Goal: Task Accomplishment & Management: Manage account settings

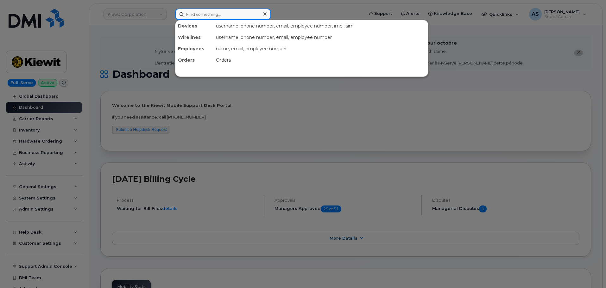
click at [216, 9] on input at bounding box center [223, 14] width 96 height 11
paste input "[PERSON_NAME]"
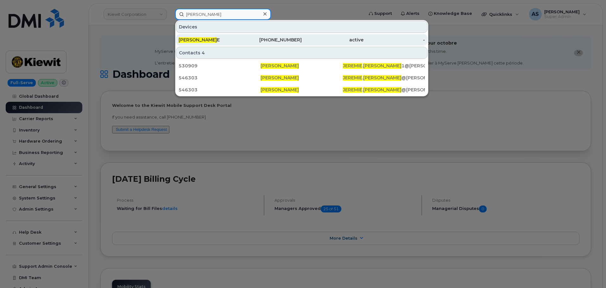
type input "[PERSON_NAME]"
click at [211, 37] on div "JEREMIE BENNETT E" at bounding box center [210, 39] width 62 height 11
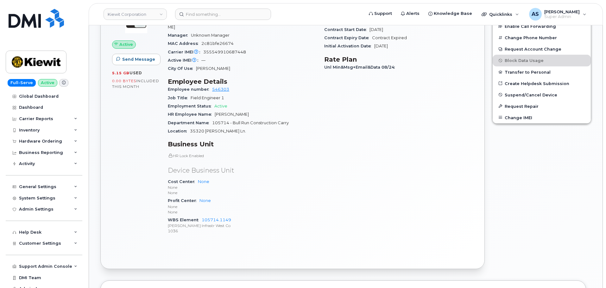
scroll to position [285, 0]
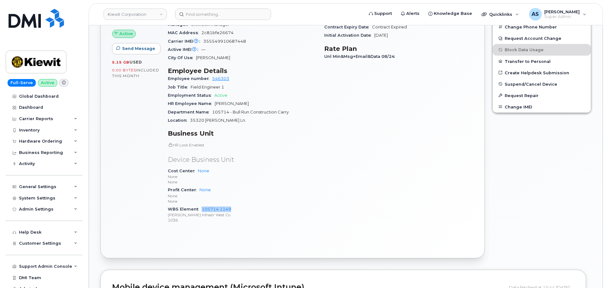
drag, startPoint x: 200, startPoint y: 202, endPoint x: 239, endPoint y: 200, distance: 39.0
click at [239, 205] on div "WBS Element 105714.1149 [PERSON_NAME] Infrastr West Co 1036" at bounding box center [242, 214] width 149 height 19
copy link "105714.1149"
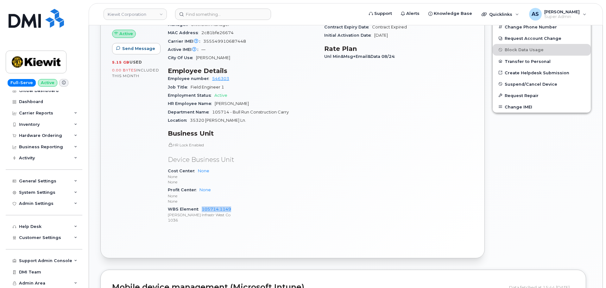
scroll to position [6, 0]
click at [60, 184] on div "General Settings" at bounding box center [44, 180] width 77 height 11
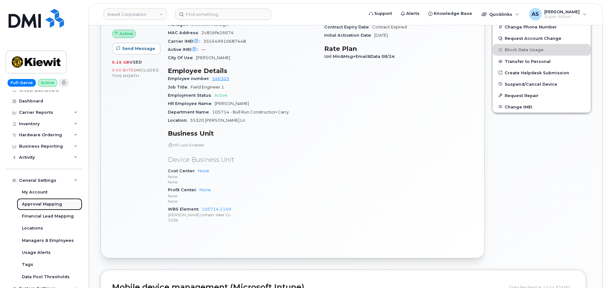
click at [57, 205] on div "Approval Mapping" at bounding box center [42, 205] width 40 height 6
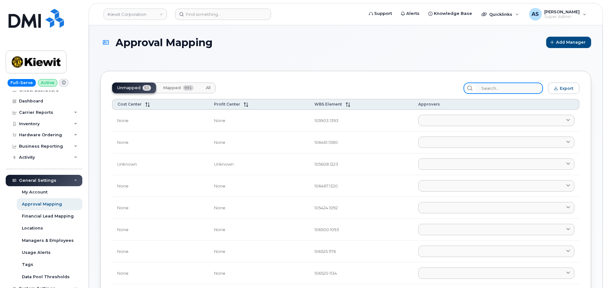
click at [509, 86] on input "search" at bounding box center [508, 88] width 67 height 11
paste input "105714.1149"
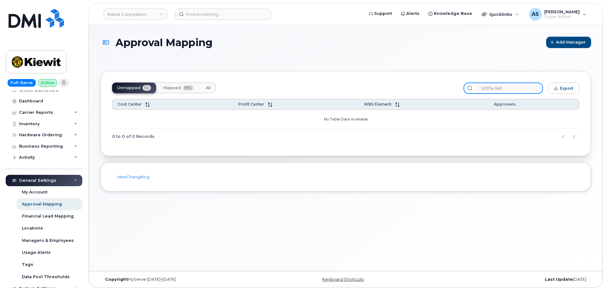
type input "105714.1149"
click at [176, 85] on span "Mapped" at bounding box center [172, 87] width 18 height 5
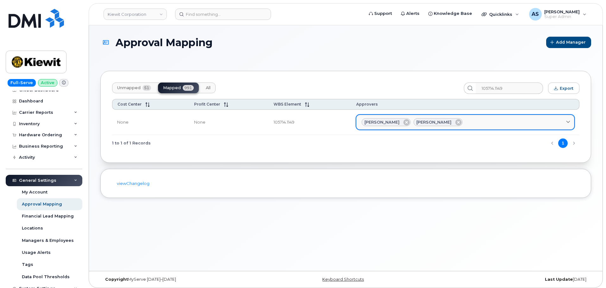
drag, startPoint x: 381, startPoint y: 122, endPoint x: 402, endPoint y: 123, distance: 20.6
click at [397, 123] on span "[PERSON_NAME]" at bounding box center [381, 122] width 35 height 6
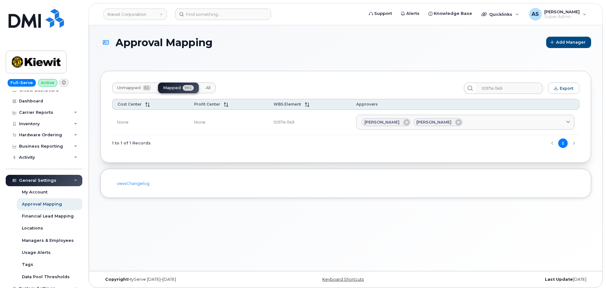
drag, startPoint x: 457, startPoint y: 119, endPoint x: 438, endPoint y: 111, distance: 20.8
click at [438, 111] on td "[PERSON_NAME] [PERSON_NAME] [PERSON_NAME] [PERSON_NAME][EMAIL_ADDRESS][PERSON_N…" at bounding box center [465, 123] width 228 height 26
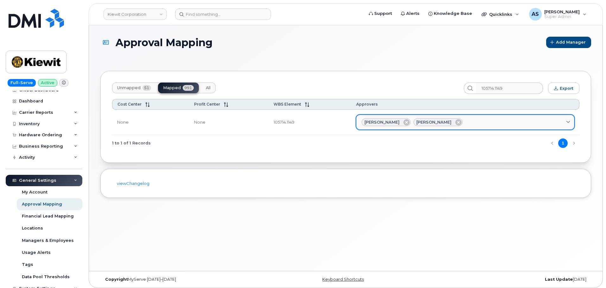
drag, startPoint x: 463, startPoint y: 120, endPoint x: 401, endPoint y: 118, distance: 62.1
click at [392, 116] on link "[PERSON_NAME] [PERSON_NAME]" at bounding box center [465, 122] width 218 height 15
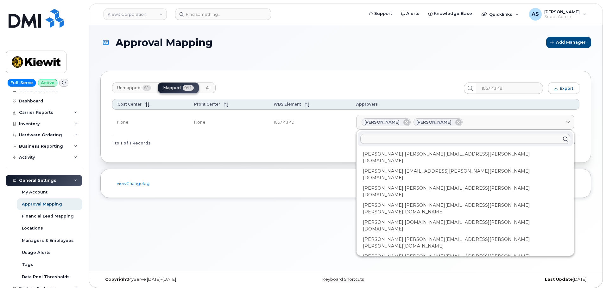
drag, startPoint x: 357, startPoint y: 155, endPoint x: 357, endPoint y: 150, distance: 4.7
click at [357, 154] on div "Unmapped 51 Mapped 991 All 105714.1149 Export Cost Center Profit Center WBS Ele…" at bounding box center [345, 117] width 491 height 92
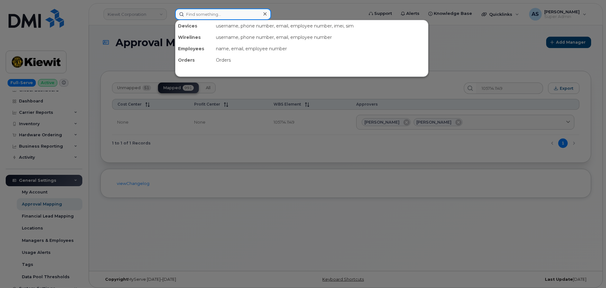
click at [192, 12] on input at bounding box center [223, 14] width 96 height 11
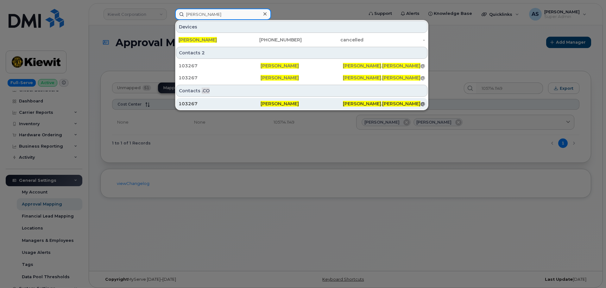
type input "[PERSON_NAME]"
click at [255, 104] on div "103267" at bounding box center [220, 104] width 82 height 6
